Goal: Task Accomplishment & Management: Manage account settings

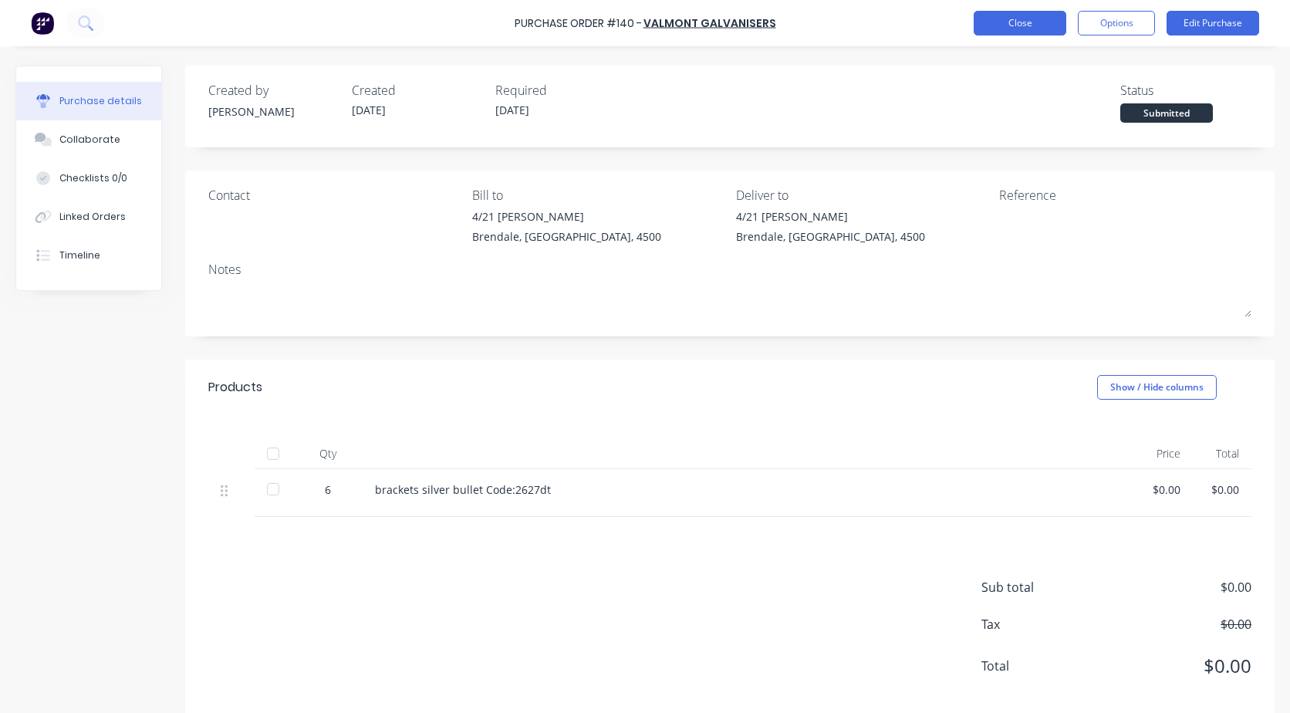
click at [1024, 31] on button "Close" at bounding box center [1019, 23] width 93 height 25
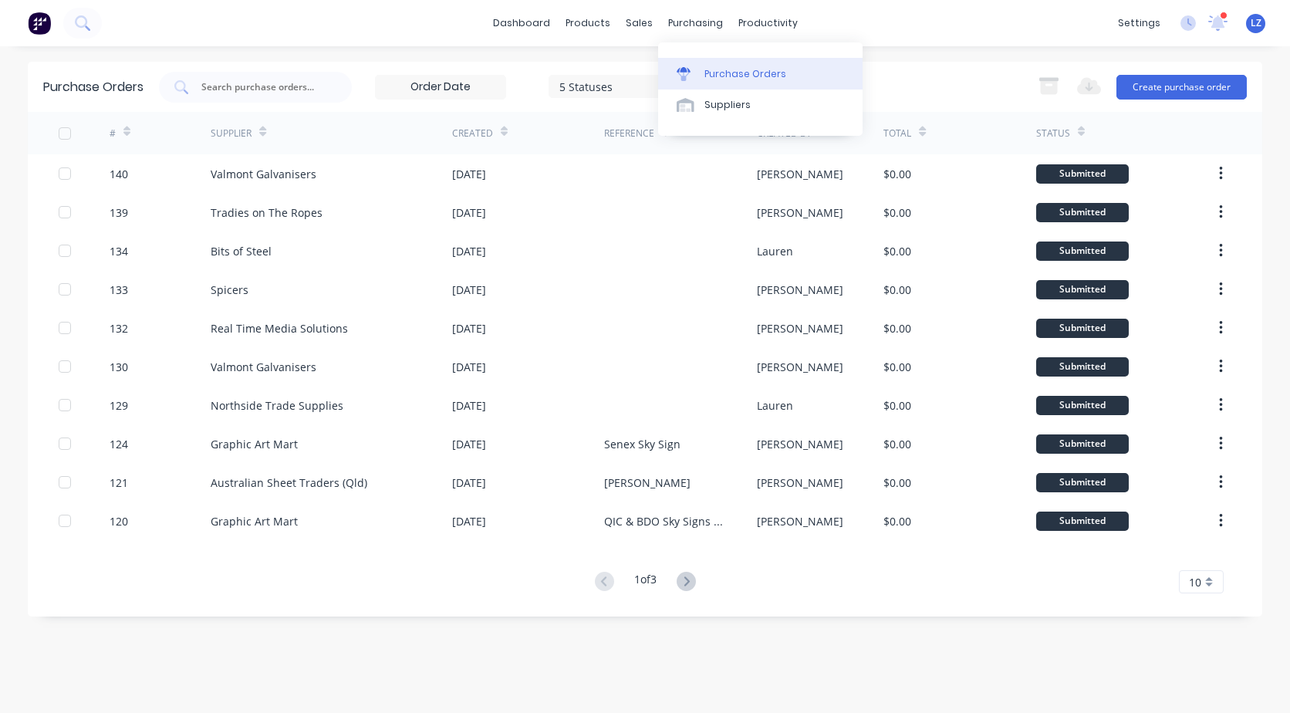
click at [727, 76] on div "Purchase Orders" at bounding box center [745, 74] width 82 height 14
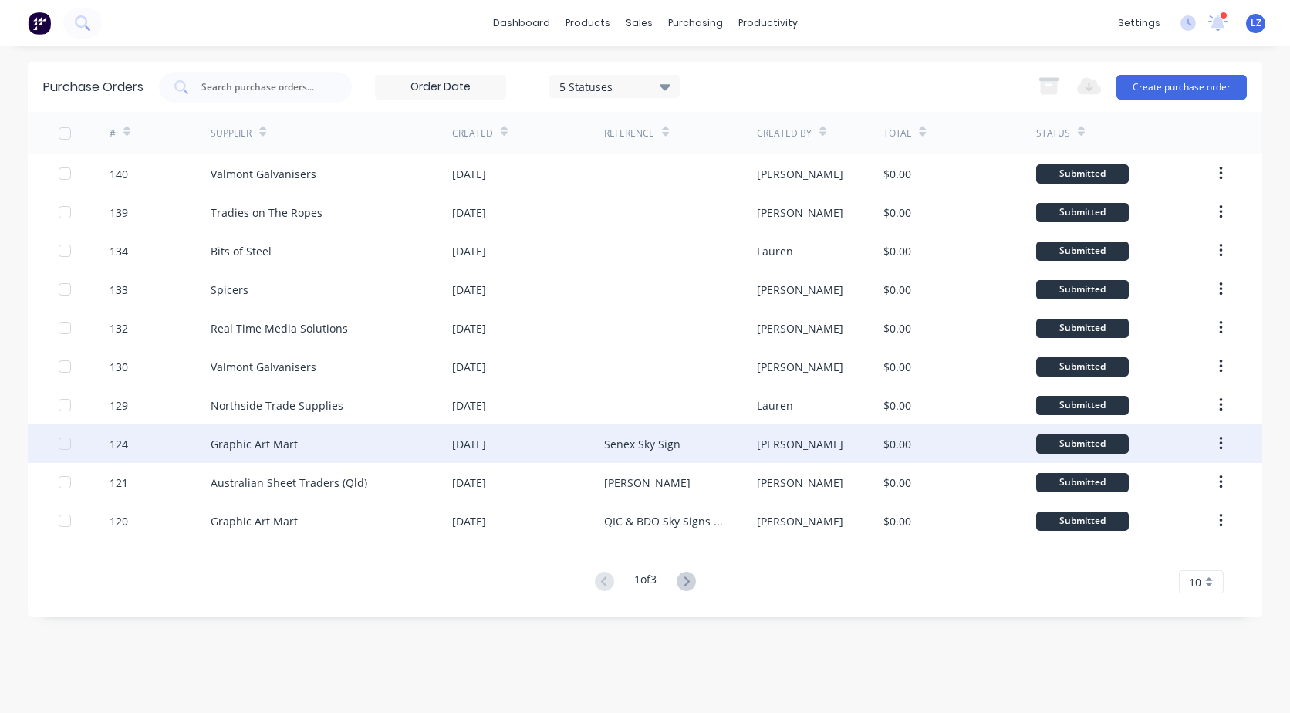
click at [486, 444] on div "[DATE]" at bounding box center [469, 444] width 34 height 16
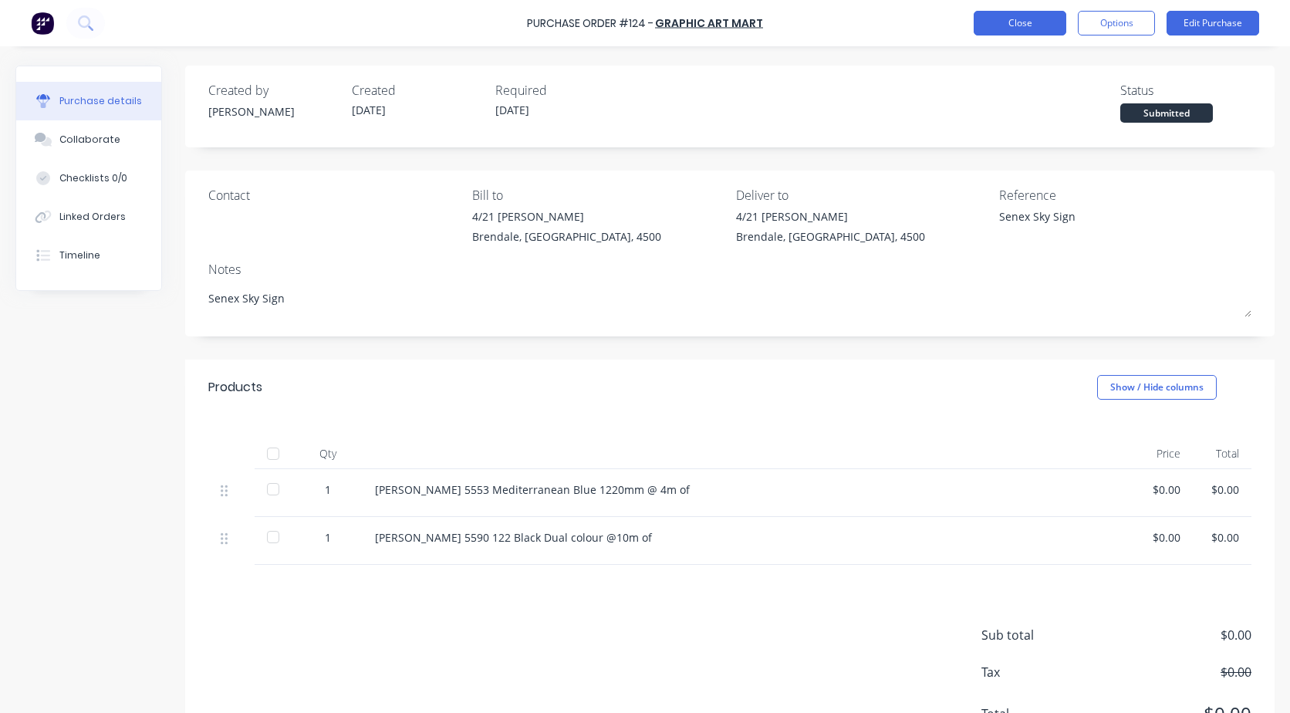
click at [991, 23] on button "Close" at bounding box center [1019, 23] width 93 height 25
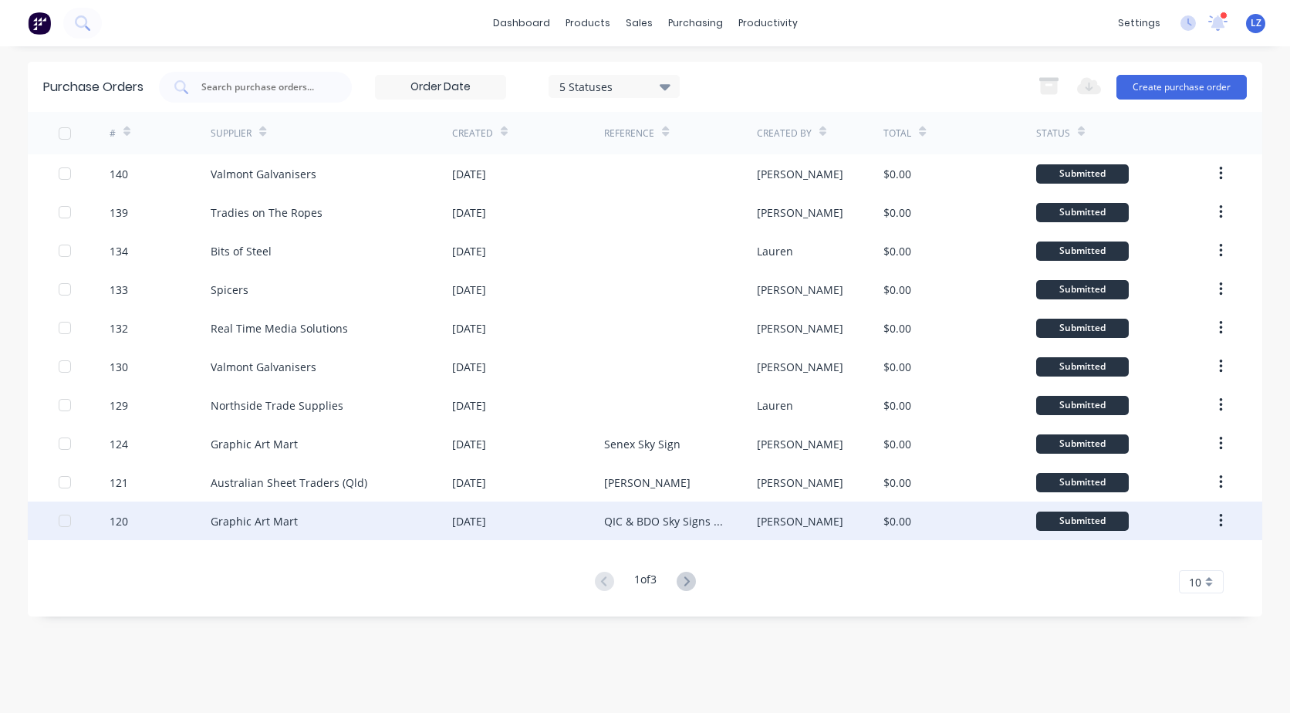
click at [482, 526] on div "[DATE]" at bounding box center [469, 521] width 34 height 16
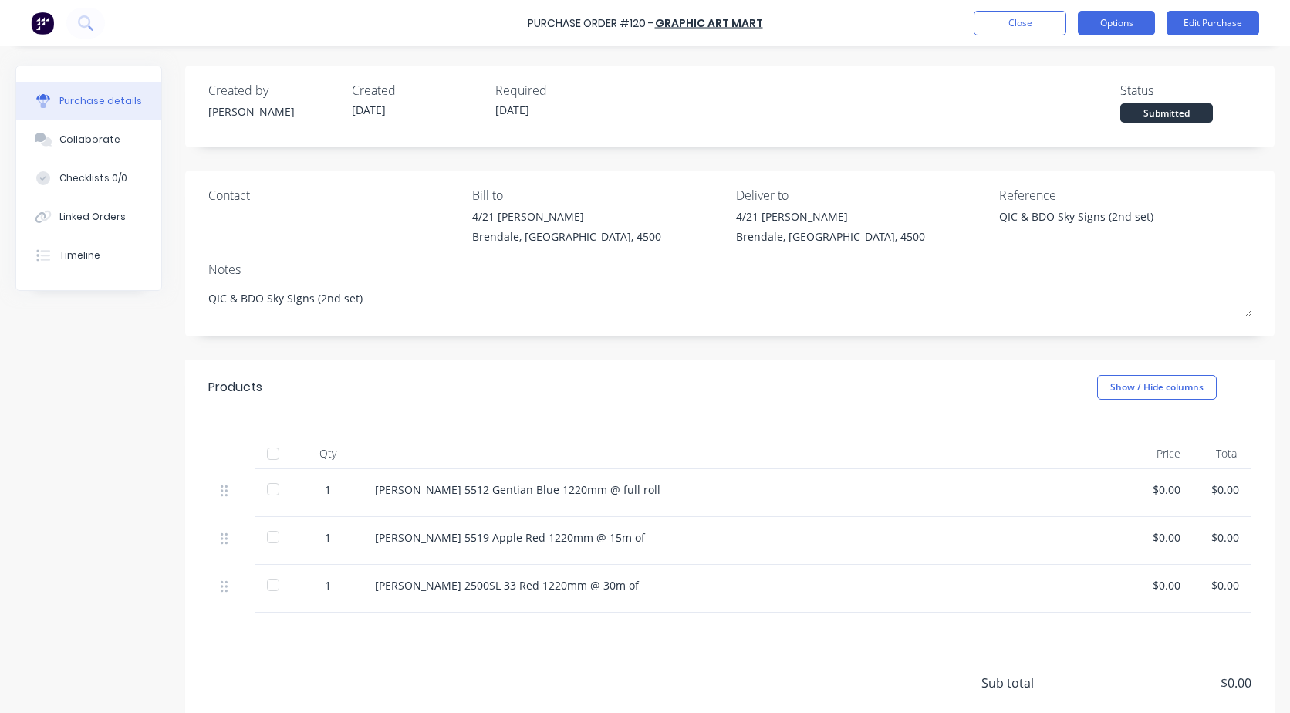
click at [1101, 22] on button "Options" at bounding box center [1116, 23] width 77 height 25
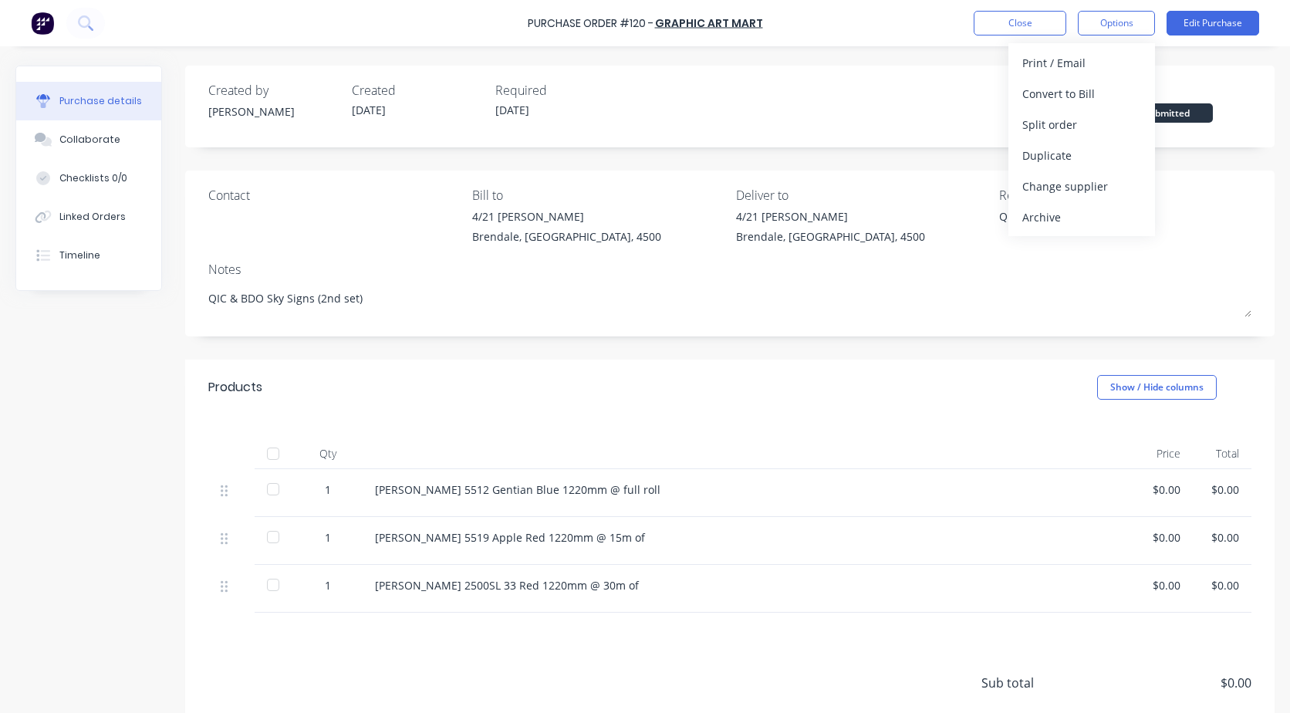
drag, startPoint x: 1037, startPoint y: 220, endPoint x: 1010, endPoint y: 142, distance: 82.7
click at [1037, 220] on div "Archive" at bounding box center [1081, 217] width 119 height 22
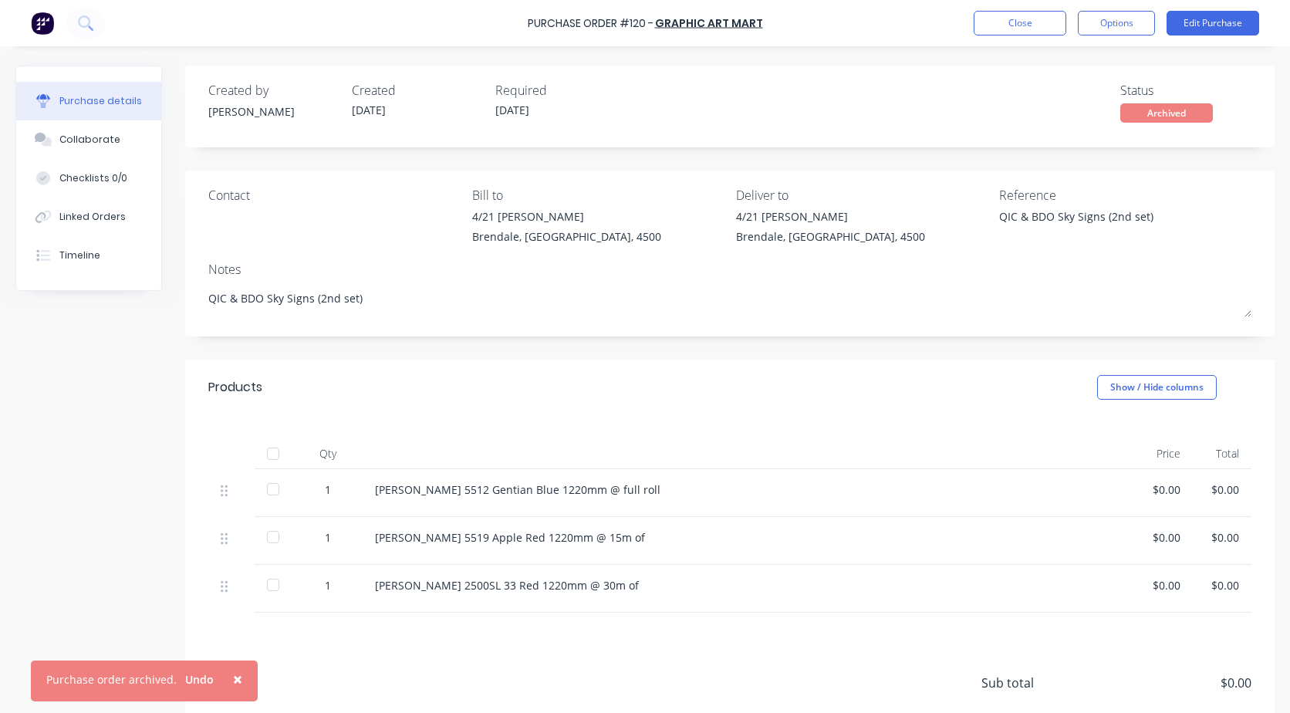
type textarea "x"
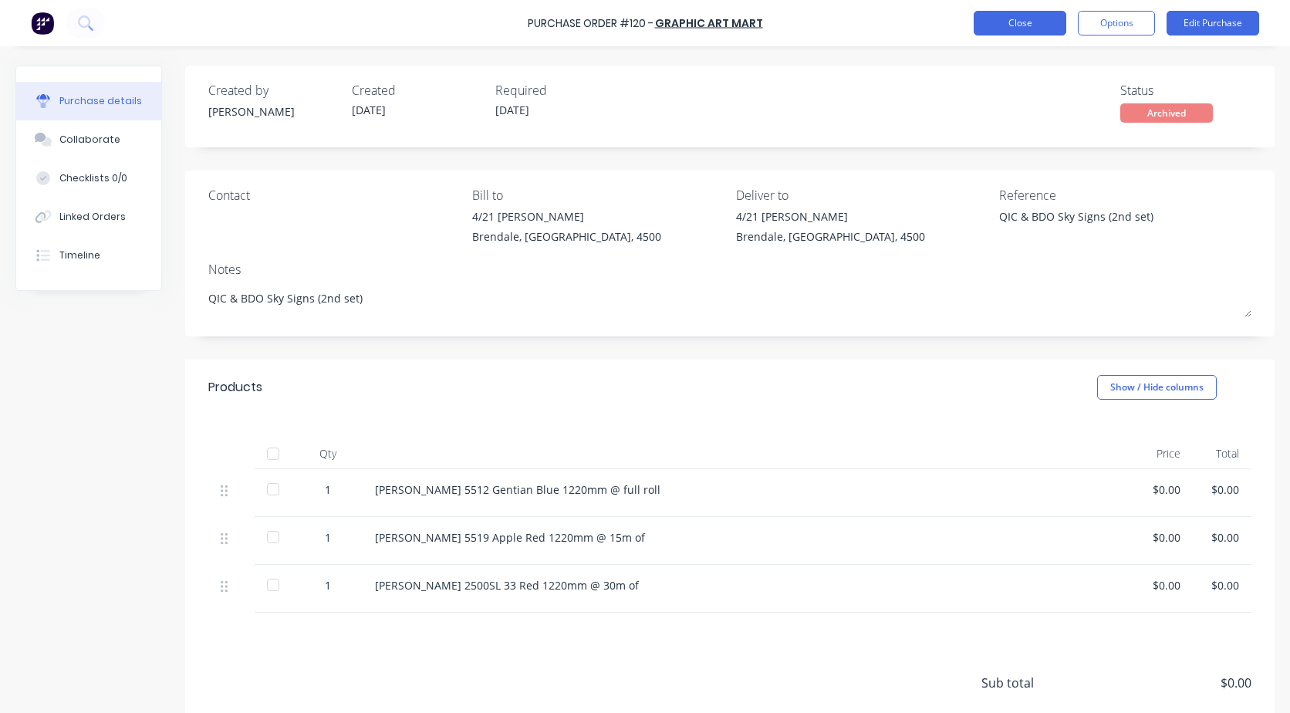
click at [999, 32] on button "Close" at bounding box center [1019, 23] width 93 height 25
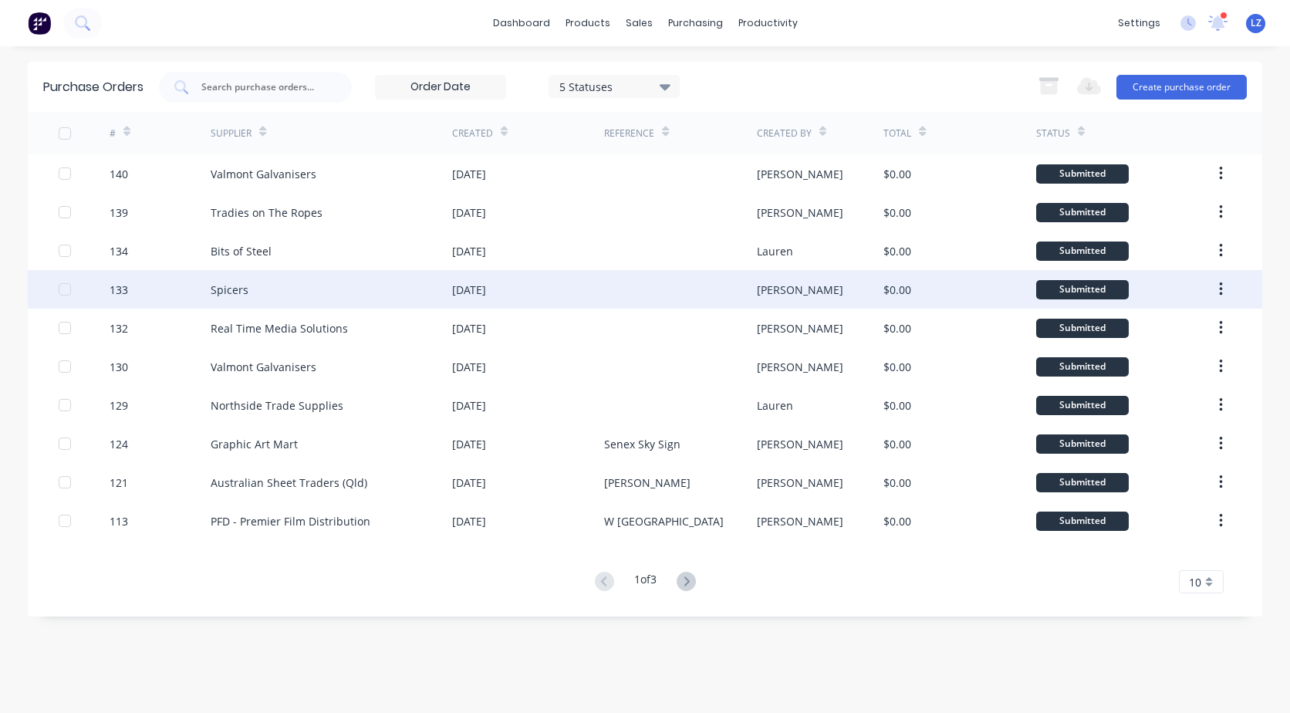
click at [495, 274] on div "[DATE]" at bounding box center [528, 289] width 152 height 39
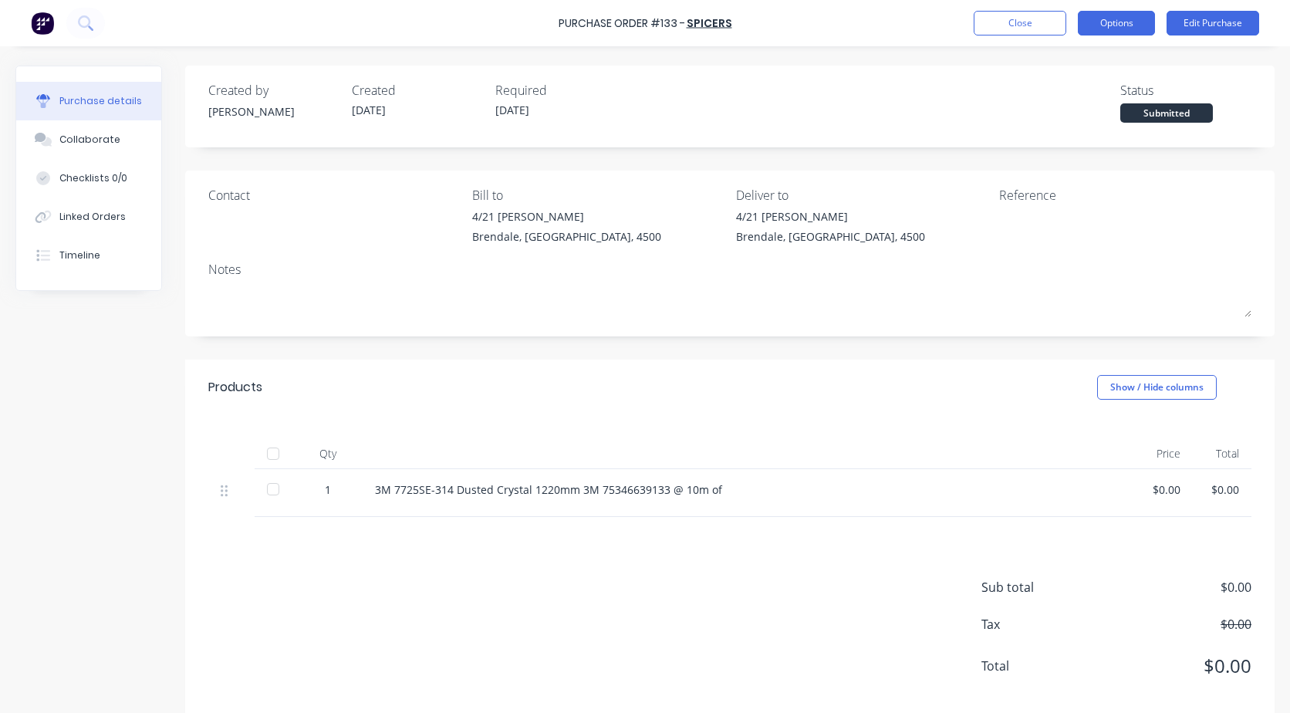
click at [1118, 32] on button "Options" at bounding box center [1116, 23] width 77 height 25
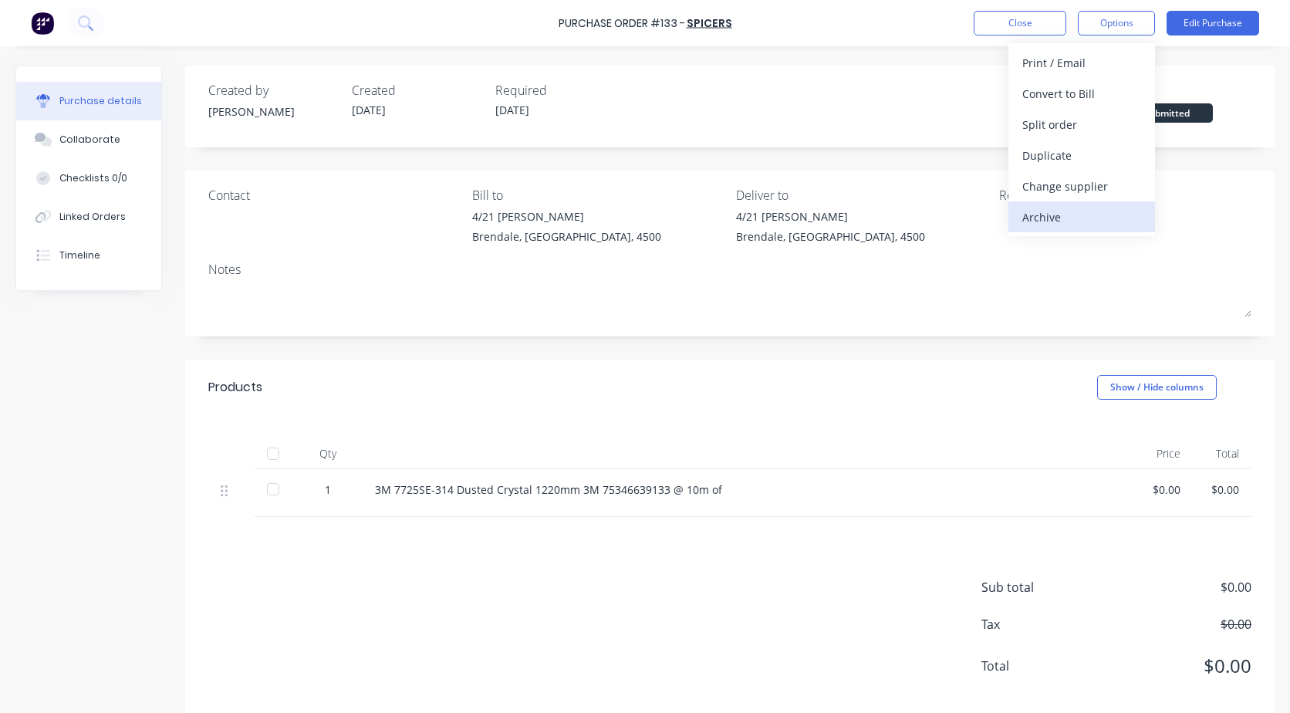
click at [1035, 224] on div "Archive" at bounding box center [1081, 217] width 119 height 22
